Goal: Transaction & Acquisition: Purchase product/service

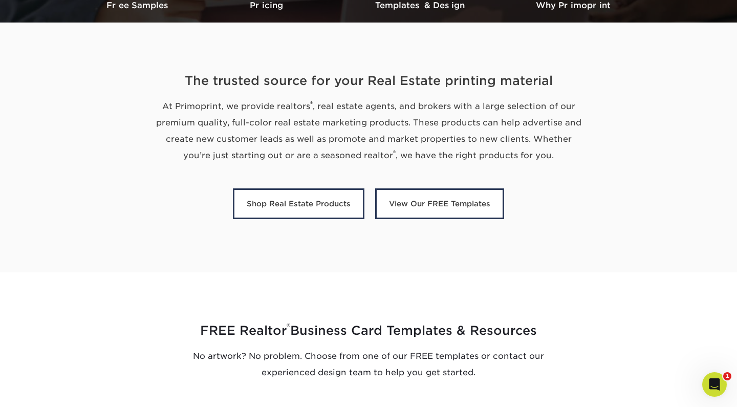
scroll to position [333, 0]
click at [632, 96] on div "The trusted source for your Real Estate printing material At Primoprint, we pro…" at bounding box center [368, 147] width 614 height 201
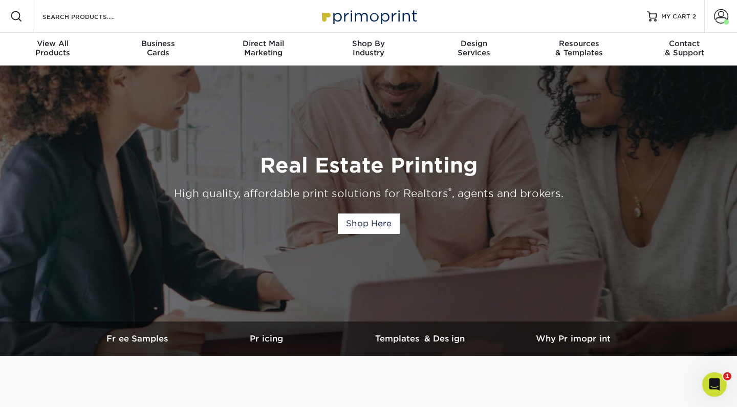
scroll to position [0, 0]
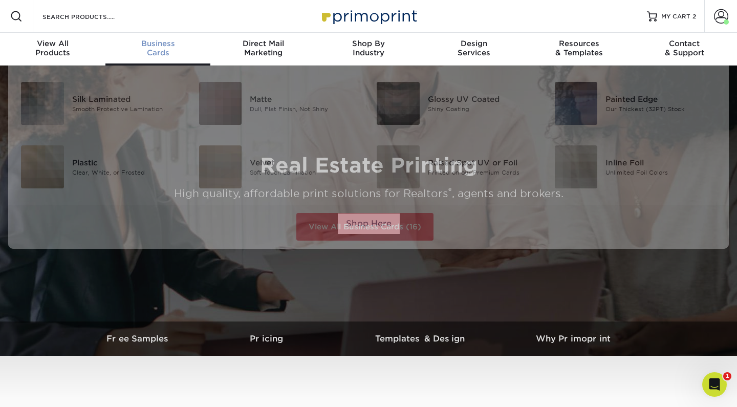
click at [170, 51] on div "Business Cards" at bounding box center [157, 48] width 105 height 18
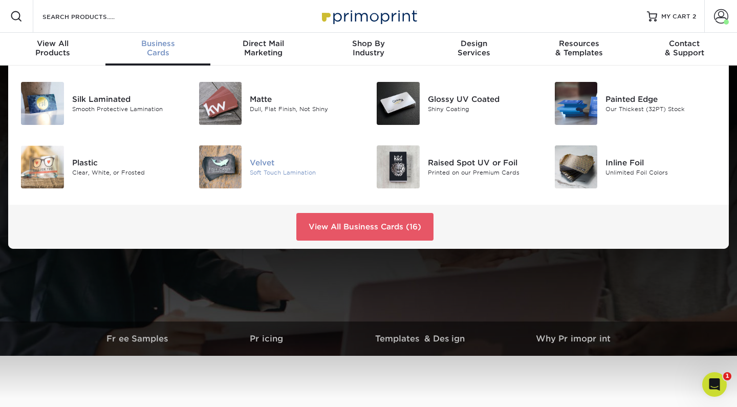
click at [252, 170] on div "Soft Touch Lamination" at bounding box center [305, 172] width 111 height 9
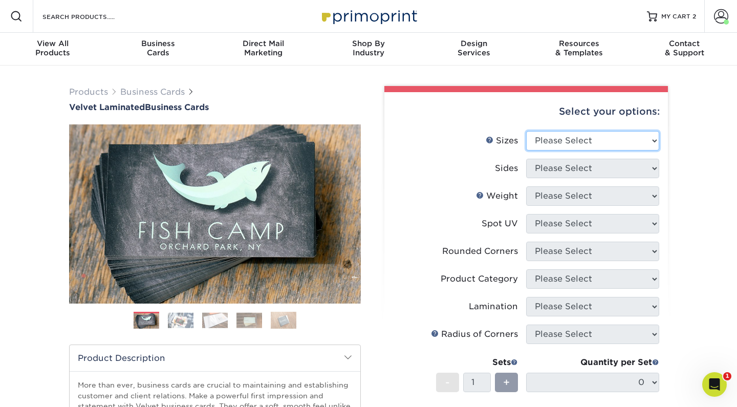
select select "2.00x3.50"
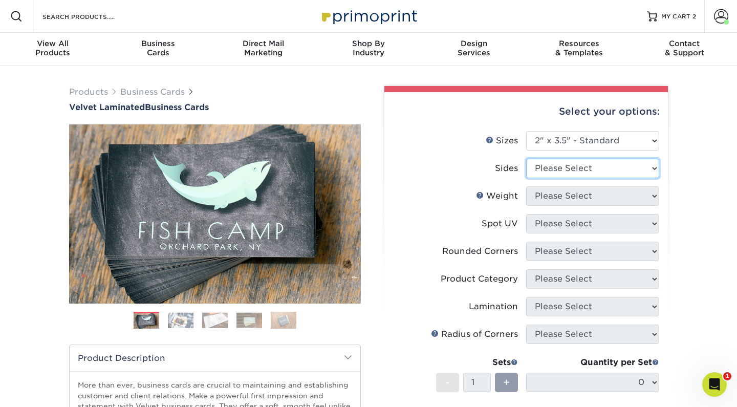
select select "13abbda7-1d64-4f25-8bb2-c179b224825d"
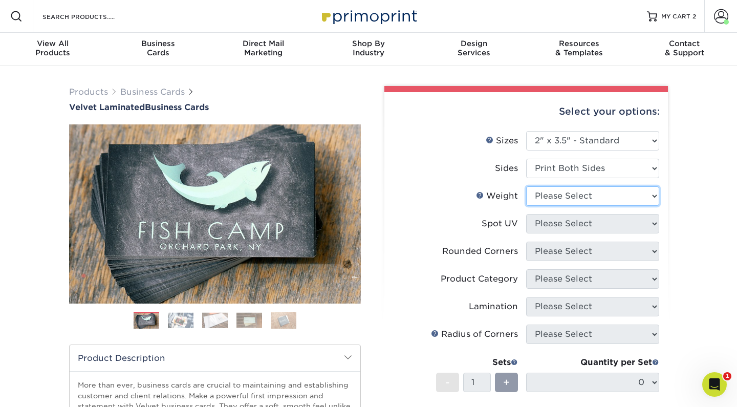
select select "16PT"
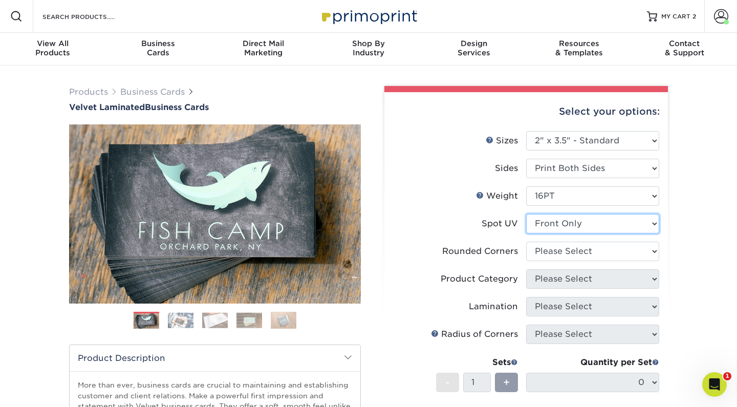
select select "0"
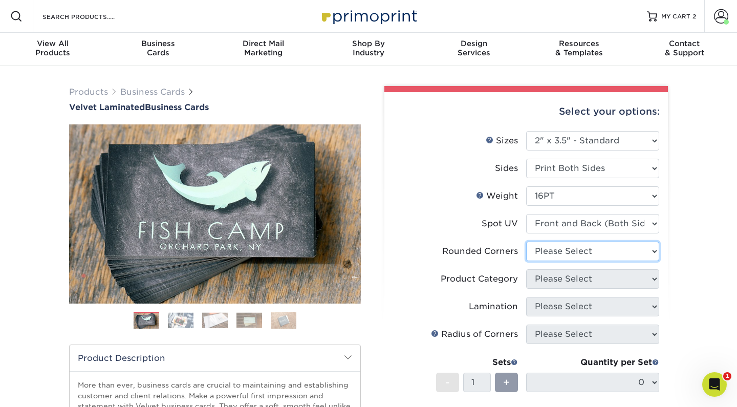
select select "7672df9e-0e0a-464d-8e1f-920c575e4da3"
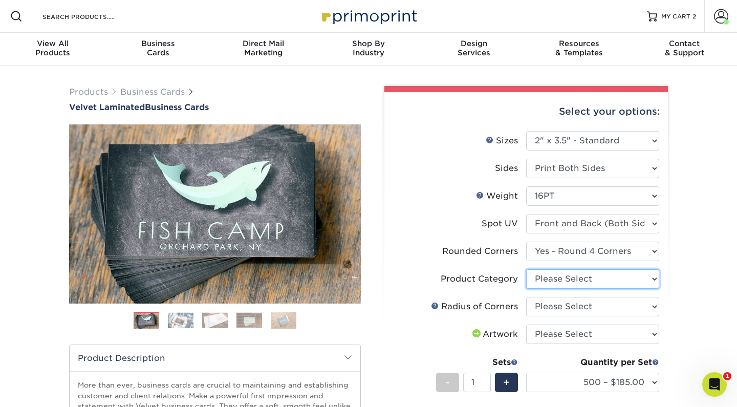
select select "3b5148f1-0588-4f88-a218-97bcfdce65c1"
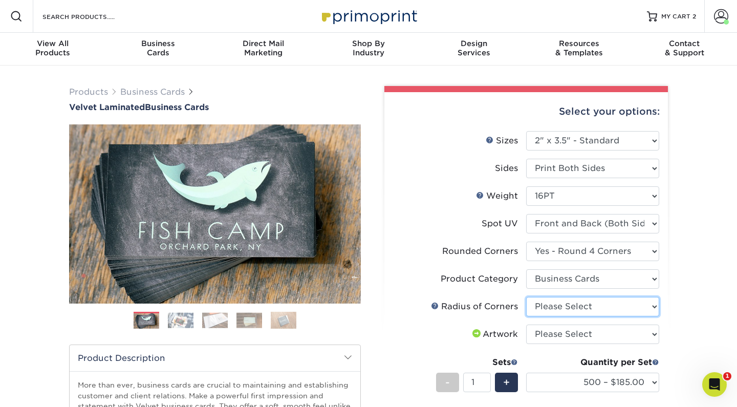
select select "479fbfe7-6a0c-4895-8c9a-81739b7486c9"
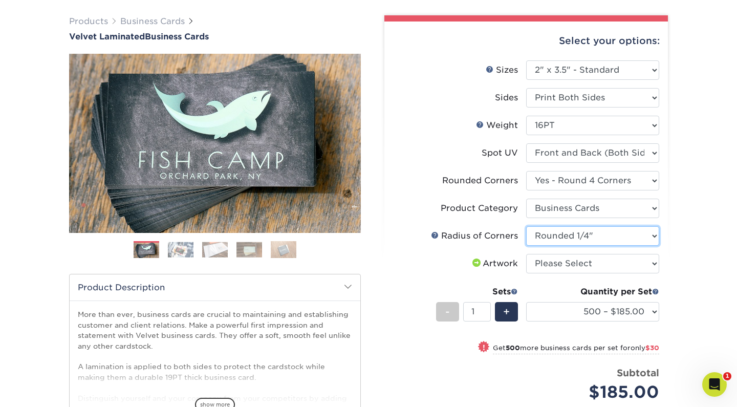
scroll to position [72, 0]
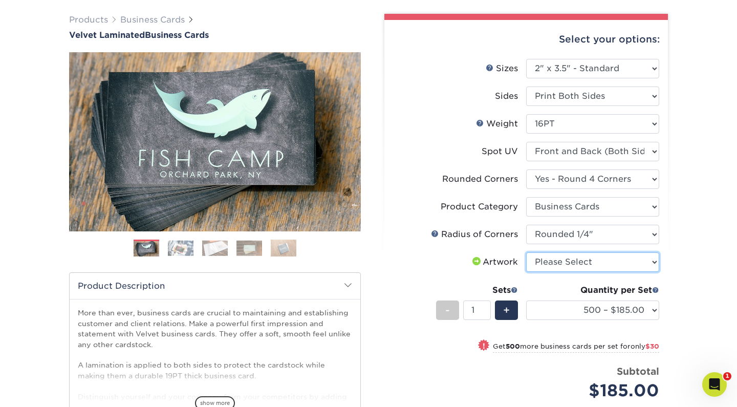
select select "upload"
click at [420, 98] on label "Sides" at bounding box center [459, 96] width 133 height 19
click at [412, 299] on li "Sets - 1 + Quantity per Set 500 – $185.00 1000 – $215.00 2500 – $518.00 5000 – …" at bounding box center [526, 310] width 266 height 60
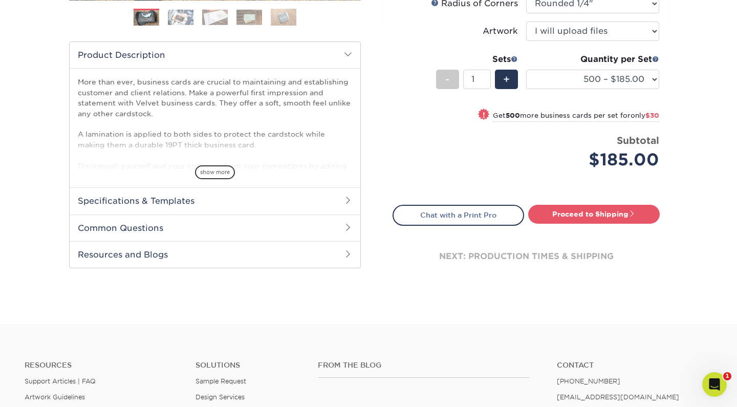
scroll to position [353, 0]
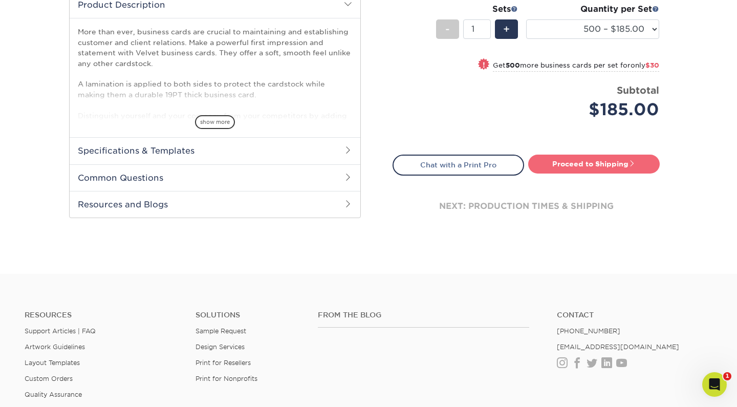
click at [620, 165] on link "Proceed to Shipping" at bounding box center [594, 164] width 132 height 18
type input "Set 1"
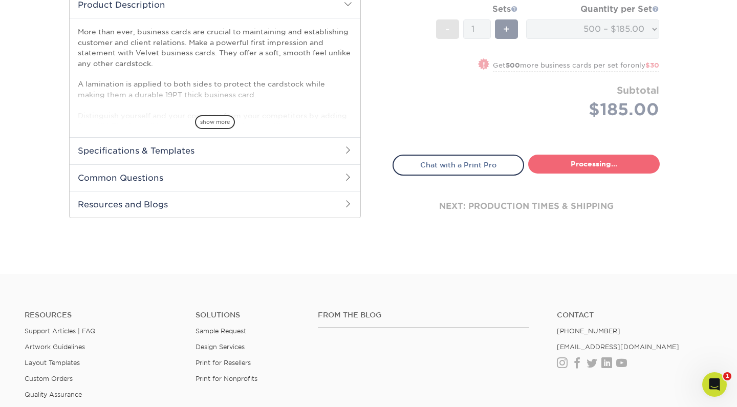
select select "324fe1f0-70d0-4914-adf4-8f61103db615"
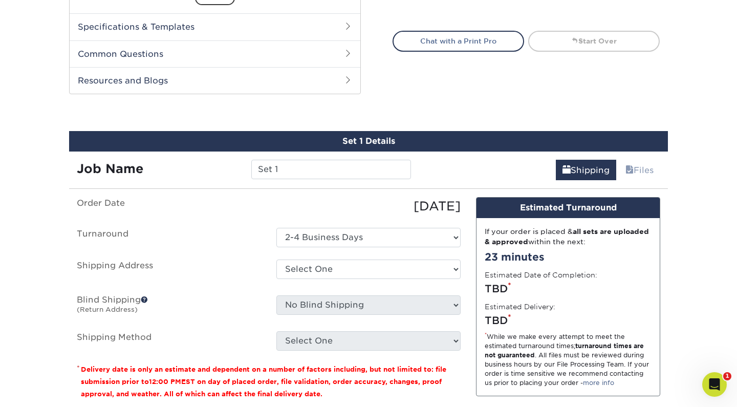
scroll to position [535, 0]
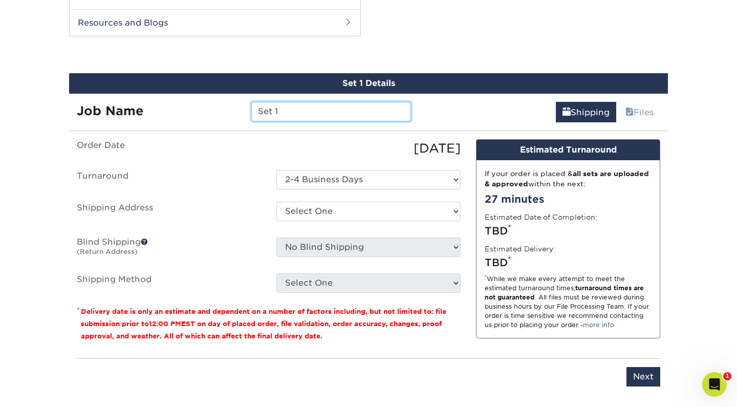
click at [290, 108] on input "Set 1" at bounding box center [330, 111] width 159 height 19
type input "S"
type input "M Sykes"
click at [674, 226] on div "Set 1 Details Job Name M Sykes Shipping Files You've choosen mailing services! …" at bounding box center [368, 236] width 614 height 326
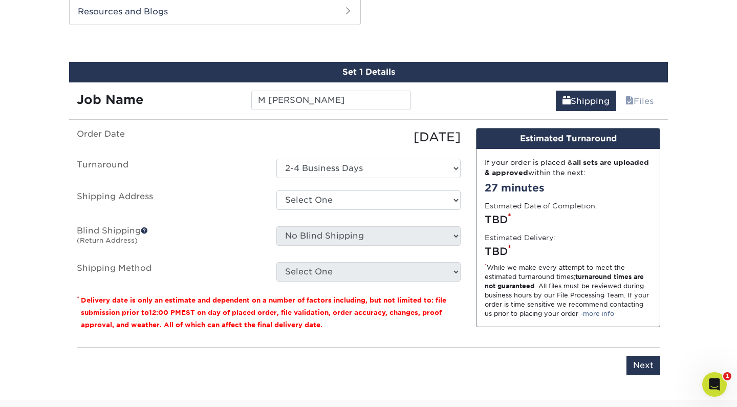
scroll to position [547, 0]
